Goal: Use online tool/utility

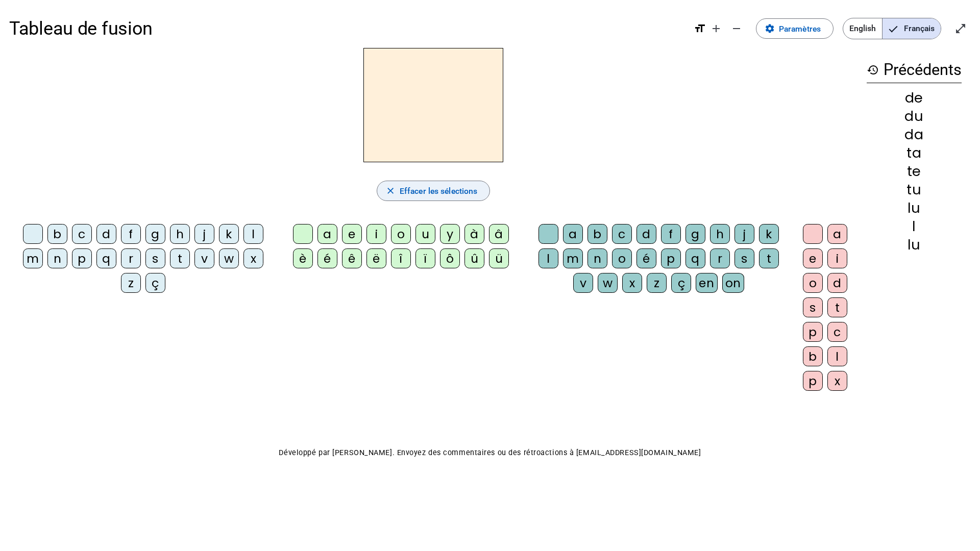
click at [442, 199] on span "button" at bounding box center [433, 191] width 113 height 24
click at [440, 191] on span "Effacer les sélections" at bounding box center [439, 191] width 78 height 14
click at [31, 265] on div "m" at bounding box center [33, 259] width 20 height 20
click at [327, 238] on div "a" at bounding box center [327, 234] width 20 height 20
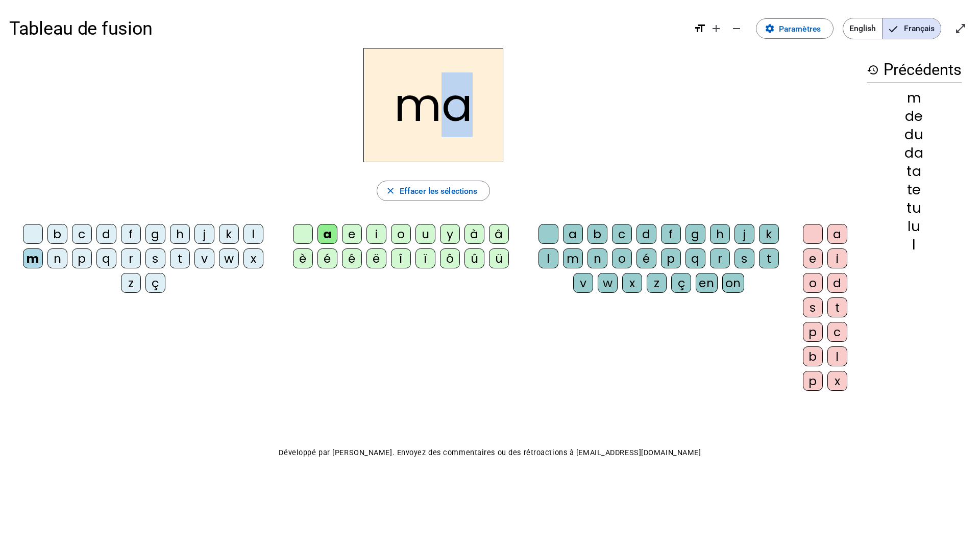
drag, startPoint x: 465, startPoint y: 111, endPoint x: 441, endPoint y: 111, distance: 24.0
click at [441, 111] on h2 "ma" at bounding box center [433, 105] width 140 height 114
click at [351, 231] on div "e" at bounding box center [352, 234] width 20 height 20
click at [469, 109] on h2 "me" at bounding box center [433, 105] width 140 height 114
drag, startPoint x: 467, startPoint y: 106, endPoint x: 451, endPoint y: 105, distance: 16.3
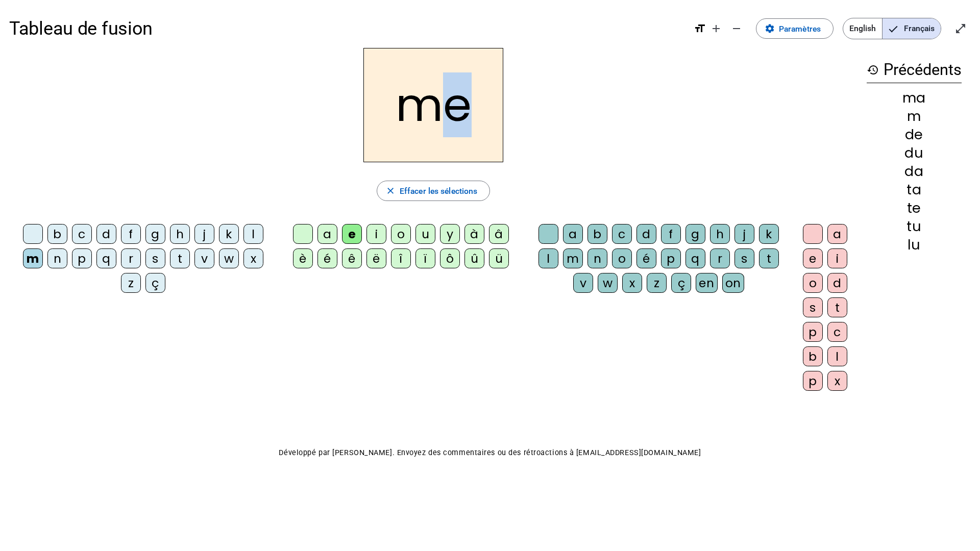
click at [451, 105] on h2 "me" at bounding box center [433, 105] width 140 height 114
click at [373, 233] on div "i" at bounding box center [376, 234] width 20 height 20
click at [450, 197] on span "Effacer les sélections" at bounding box center [439, 191] width 78 height 14
click at [324, 232] on div "a" at bounding box center [327, 234] width 20 height 20
click at [30, 265] on div "m" at bounding box center [33, 259] width 20 height 20
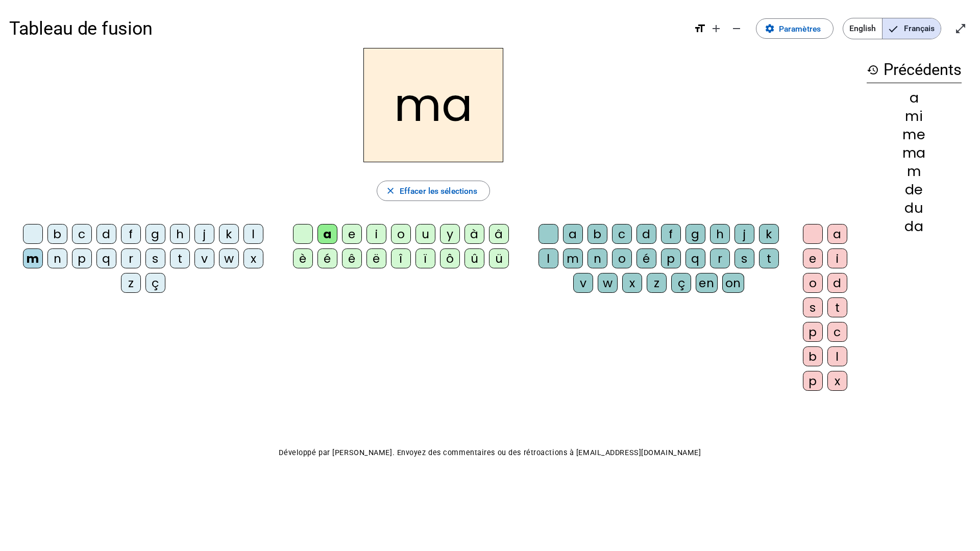
click at [374, 229] on div "i" at bounding box center [376, 234] width 20 height 20
click at [423, 189] on span "Effacer les sélections" at bounding box center [439, 191] width 78 height 14
